Goal: Task Accomplishment & Management: Manage account settings

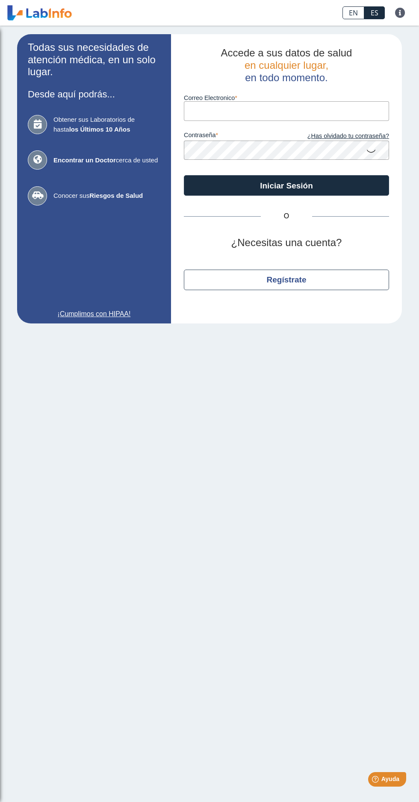
click at [278, 101] on label "Correo Electronico" at bounding box center [286, 97] width 205 height 7
click at [278, 101] on input "Correo Electronico" at bounding box center [286, 110] width 205 height 19
type input "[EMAIL_ADDRESS][DOMAIN_NAME]"
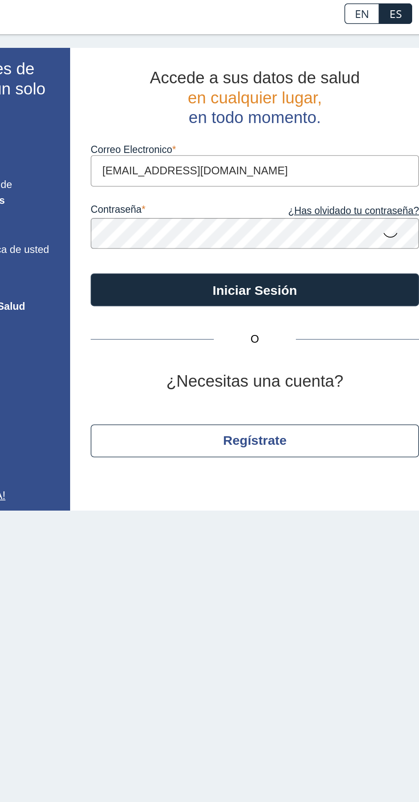
click at [373, 152] on icon at bounding box center [371, 150] width 10 height 17
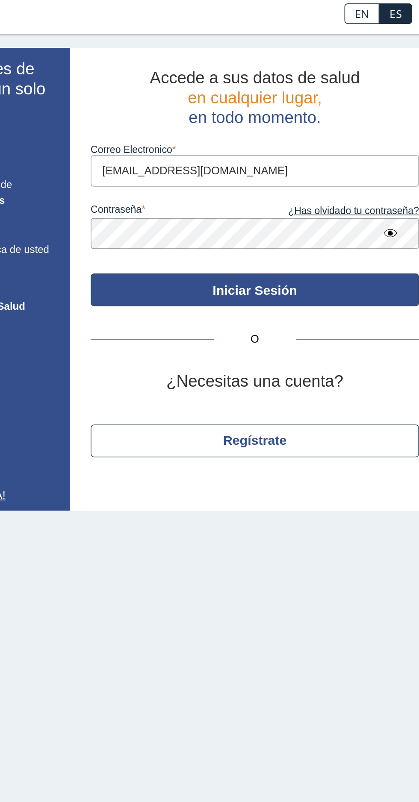
click at [316, 185] on button "Iniciar Sesión" at bounding box center [286, 185] width 205 height 21
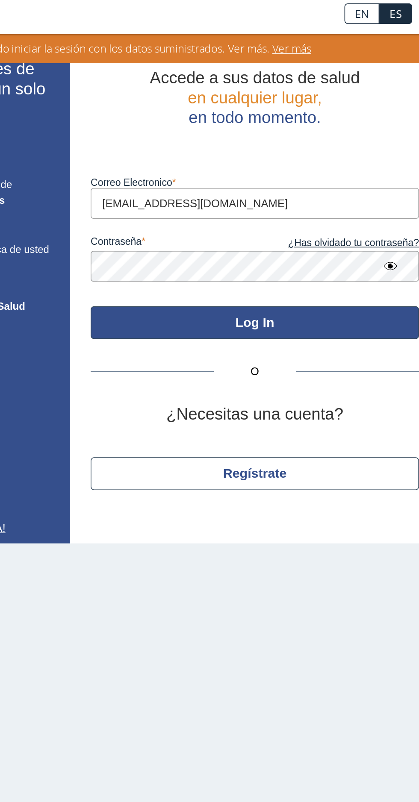
click at [315, 198] on button "Log In" at bounding box center [286, 206] width 205 height 21
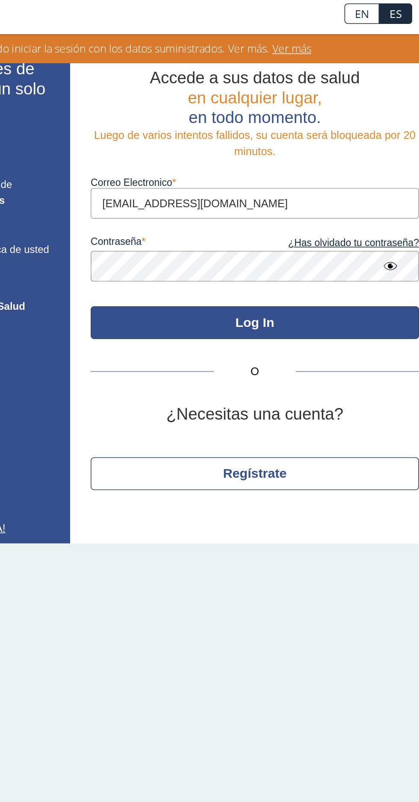
click at [329, 208] on button "Log In" at bounding box center [286, 206] width 205 height 21
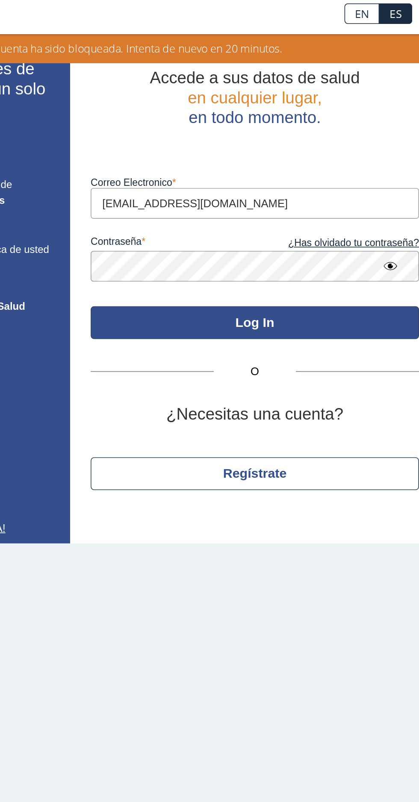
click at [299, 214] on button "Log In" at bounding box center [286, 206] width 205 height 21
click at [301, 204] on button "Log In" at bounding box center [286, 206] width 205 height 21
click at [287, 208] on button "Log In" at bounding box center [286, 206] width 205 height 21
